Goal: Information Seeking & Learning: Learn about a topic

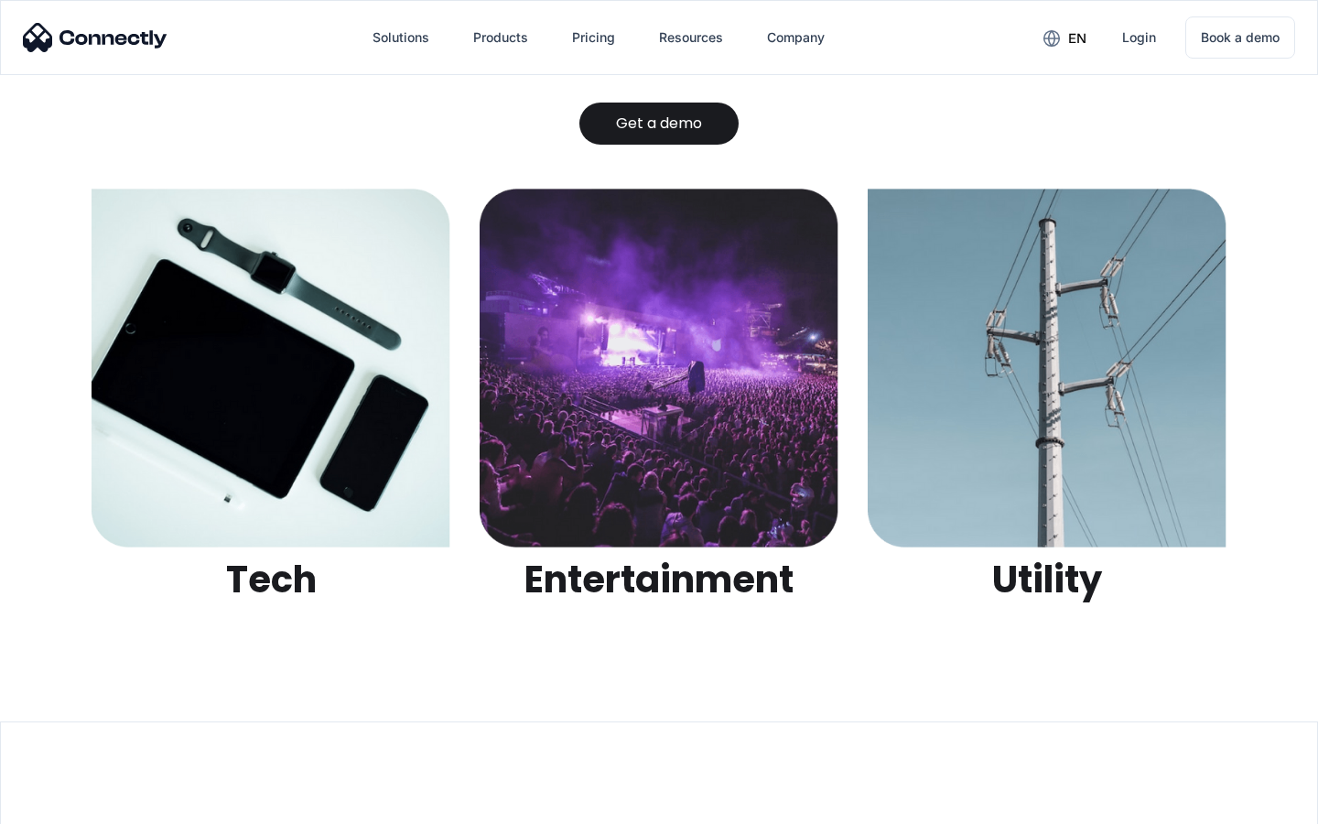
scroll to position [5773, 0]
